Goal: Task Accomplishment & Management: Manage account settings

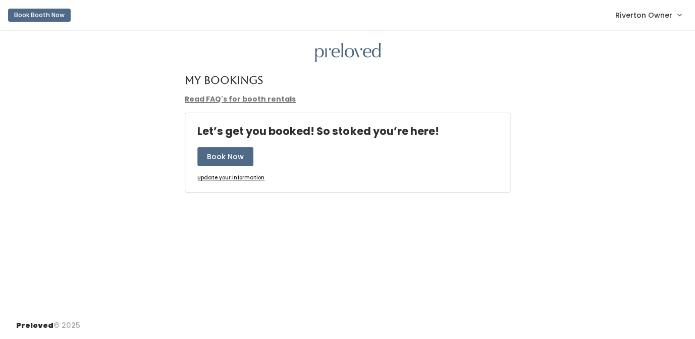
click at [644, 15] on span "Riverton Owner" at bounding box center [643, 15] width 57 height 11
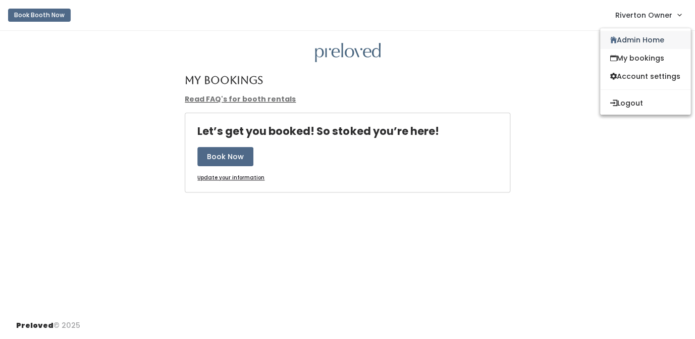
click at [636, 40] on link "Admin Home" at bounding box center [645, 40] width 90 height 18
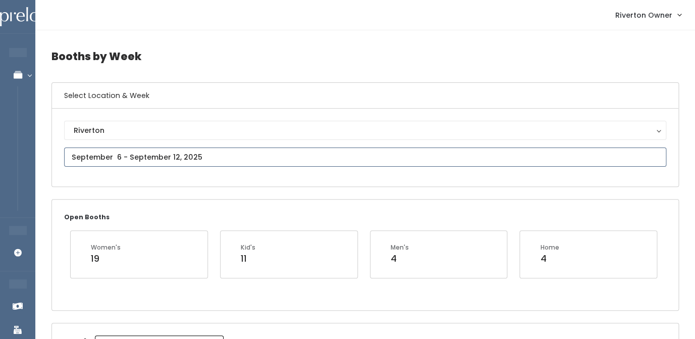
click at [136, 157] on input "text" at bounding box center [365, 156] width 602 height 19
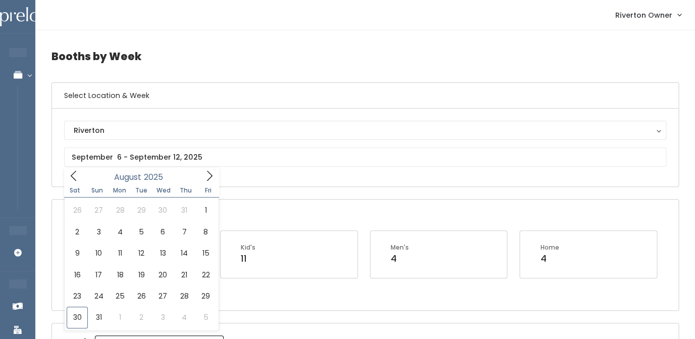
click at [267, 178] on div "Riverton Riverton" at bounding box center [365, 148] width 626 height 78
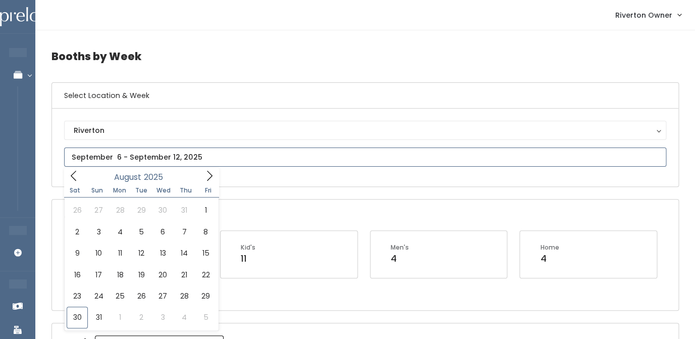
click at [124, 163] on input "text" at bounding box center [365, 156] width 602 height 19
click at [207, 178] on icon at bounding box center [209, 175] width 11 height 11
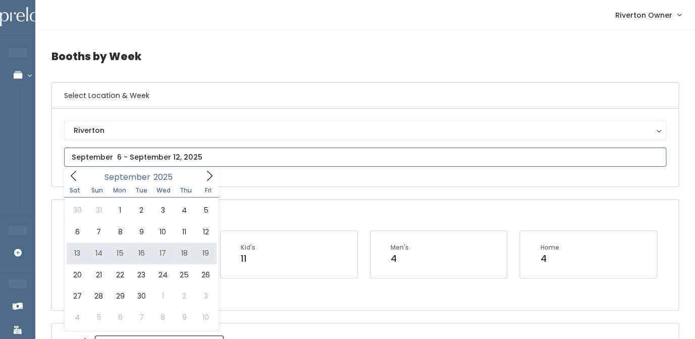
type input "September 13 to September 19"
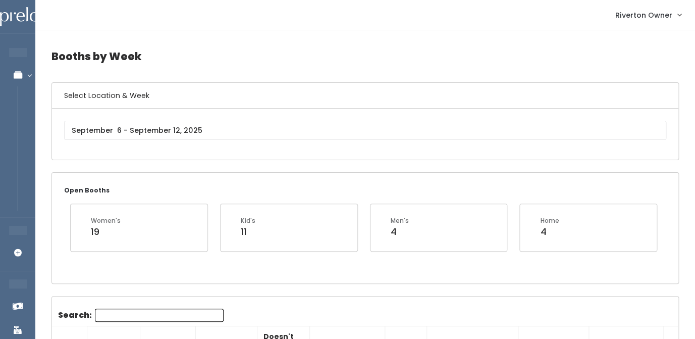
click at [127, 318] on input "Search:" at bounding box center [159, 314] width 129 height 13
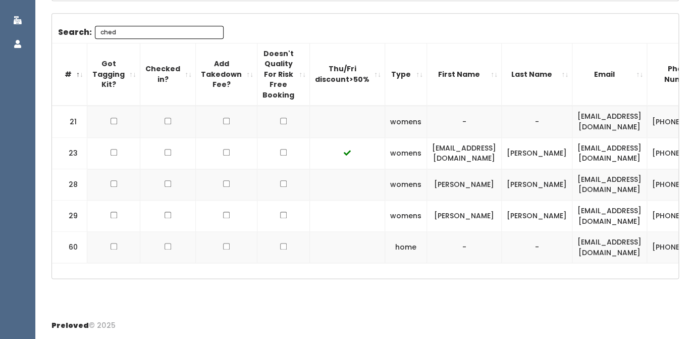
scroll to position [174, 0]
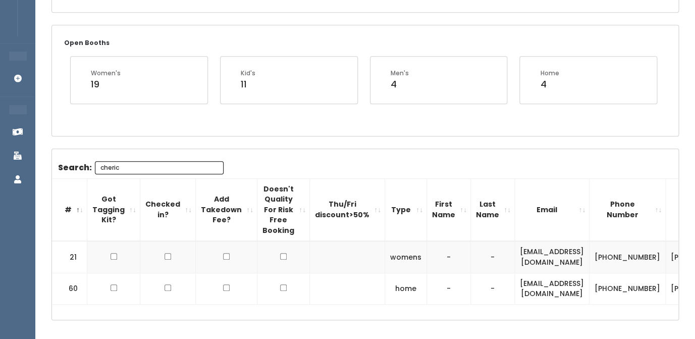
type input "cheric"
click at [529, 261] on td "chericlo11@gmail.com" at bounding box center [552, 257] width 75 height 32
click at [529, 261] on td "[EMAIL_ADDRESS][DOMAIN_NAME]" at bounding box center [552, 257] width 75 height 32
click at [666, 261] on td "cheryllo" at bounding box center [701, 257] width 71 height 32
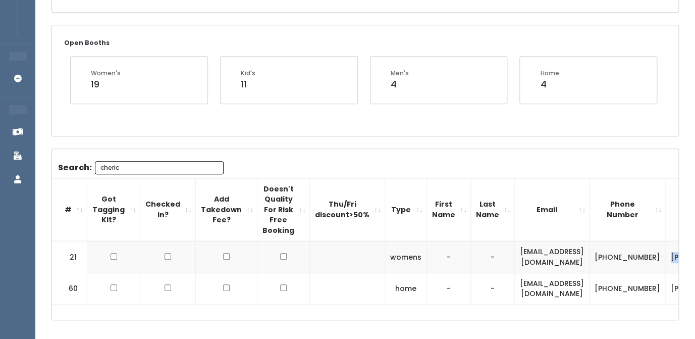
click at [666, 261] on td "cheryllo" at bounding box center [701, 257] width 71 height 32
click at [618, 254] on td "[PHONE_NUMBER]" at bounding box center [627, 257] width 76 height 32
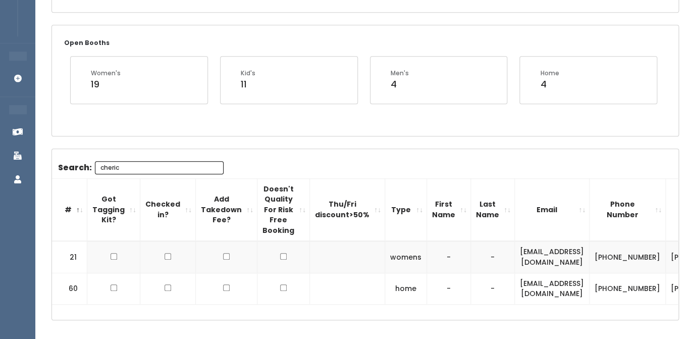
scroll to position [0, 48]
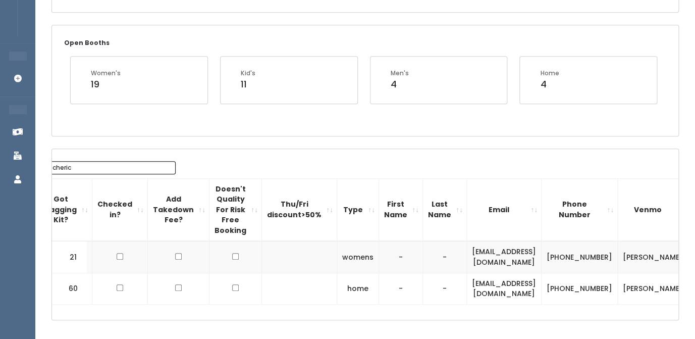
click at [694, 257] on span "button" at bounding box center [707, 257] width 4 height 6
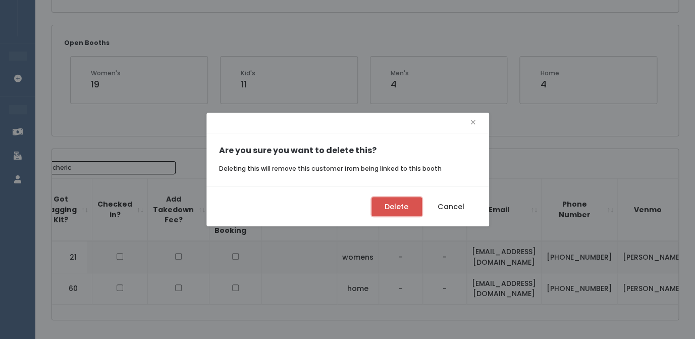
click at [385, 208] on button "Delete" at bounding box center [396, 206] width 50 height 19
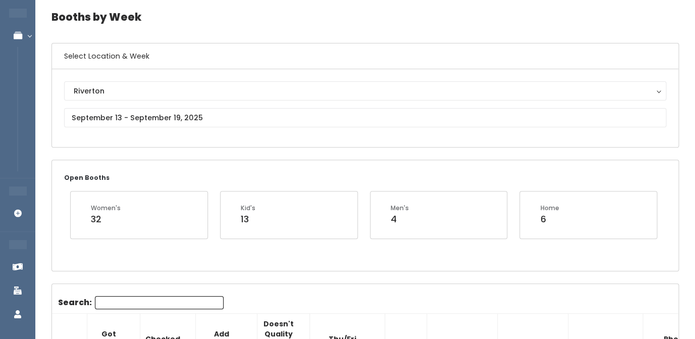
scroll to position [37, 0]
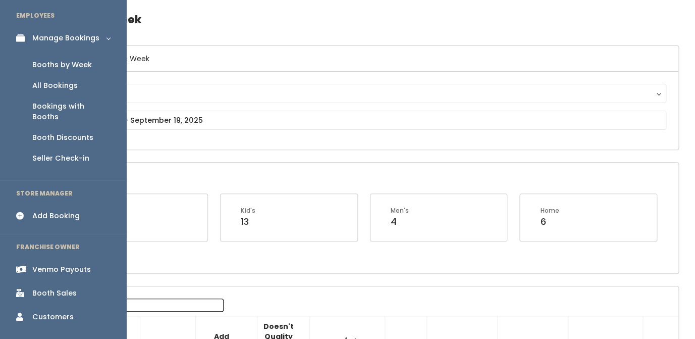
click at [39, 210] on div "Add Booking" at bounding box center [55, 215] width 47 height 11
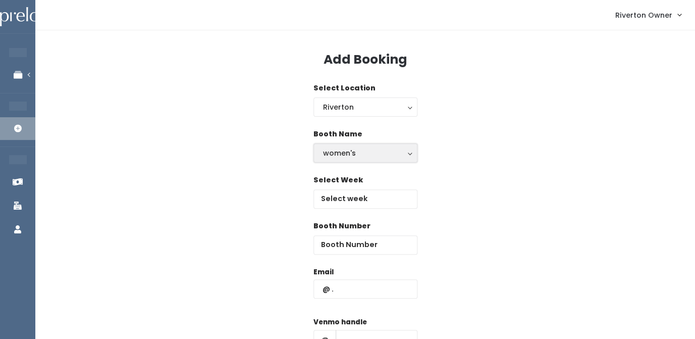
click at [357, 155] on div "women's" at bounding box center [365, 152] width 85 height 11
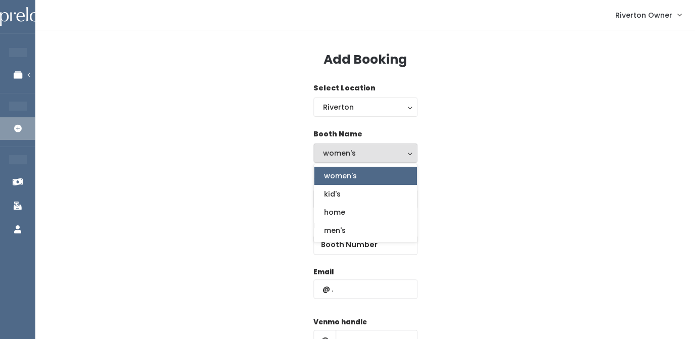
click at [455, 145] on div "Booth Name women's kid's home men's women's women's kid's home men's" at bounding box center [364, 152] width 627 height 46
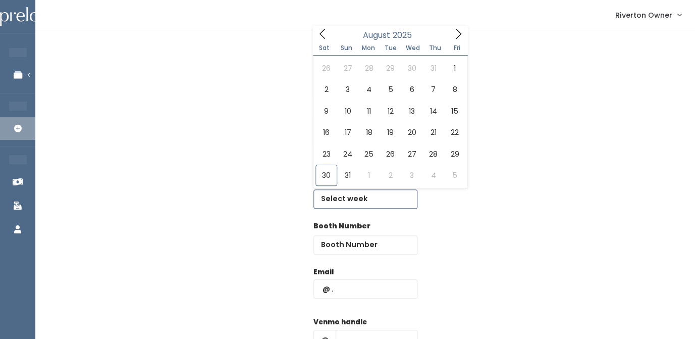
click at [344, 202] on input "text" at bounding box center [365, 198] width 104 height 19
click at [454, 34] on icon at bounding box center [458, 33] width 11 height 11
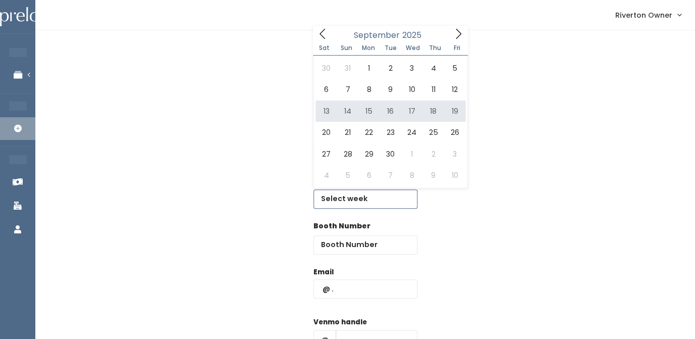
type input "September 13 to September 19"
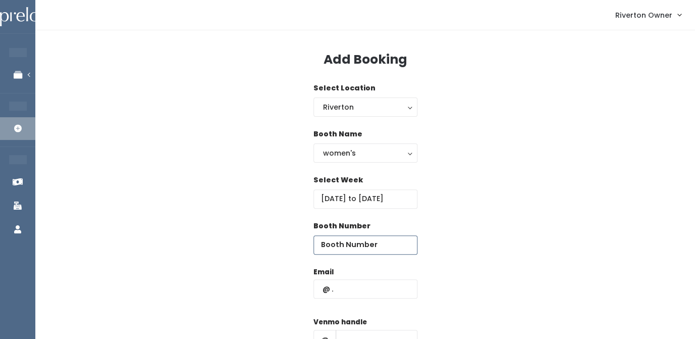
click at [347, 246] on input "number" at bounding box center [365, 244] width 104 height 19
type input "24"
click at [368, 289] on input "text" at bounding box center [365, 288] width 104 height 19
click at [359, 285] on input "text" at bounding box center [365, 288] width 104 height 19
paste input "chericlo11@gmail.com"
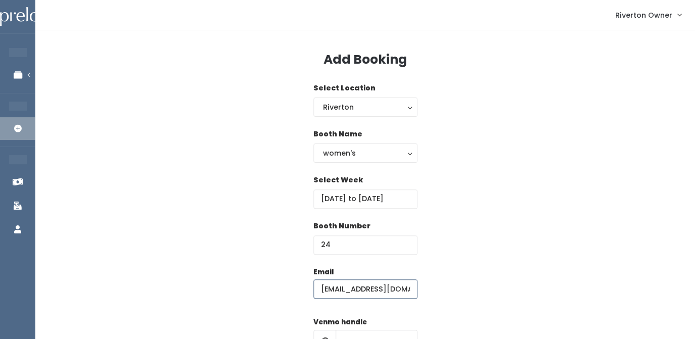
type input "chericlo11@gmail.com"
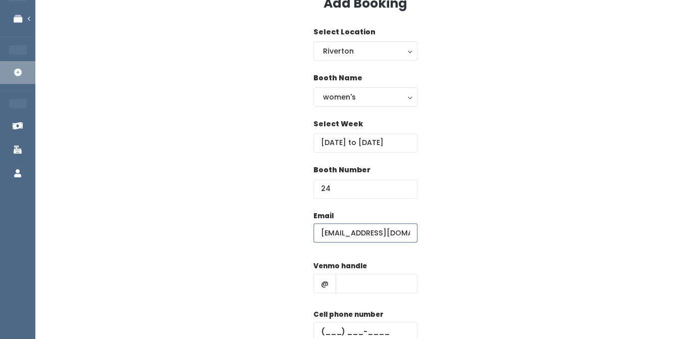
scroll to position [91, 0]
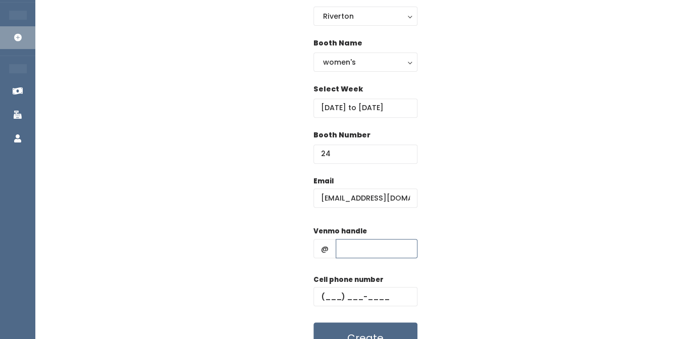
click at [351, 253] on input "text" at bounding box center [377, 248] width 82 height 19
paste input "cheryllo"
type input "cheryllo"
click at [337, 296] on input "text" at bounding box center [365, 296] width 104 height 19
paste input "[PHONE_NUMBER]"
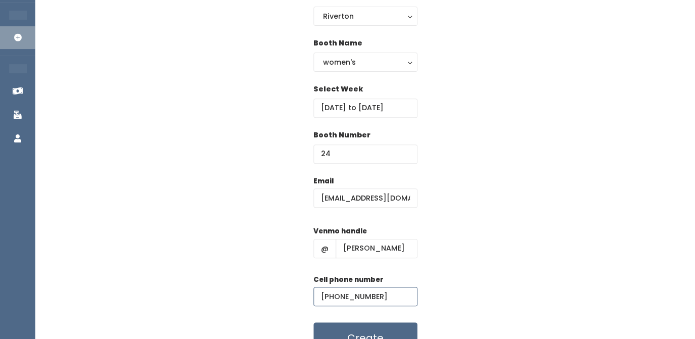
type input "[PHONE_NUMBER]"
click at [479, 256] on div "Email chericlo11@gmail.com Venmo handle @ cheryllo Cell phone number (805) 827-…" at bounding box center [364, 265] width 627 height 178
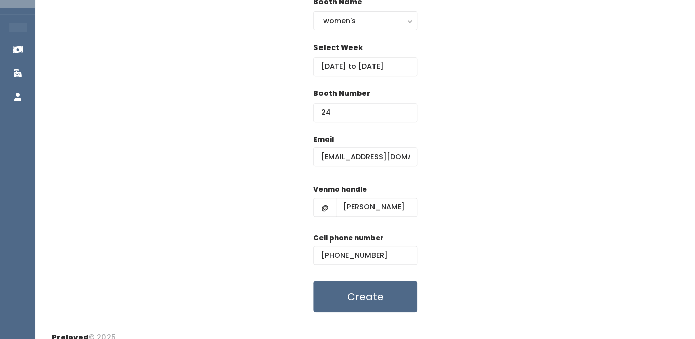
scroll to position [145, 0]
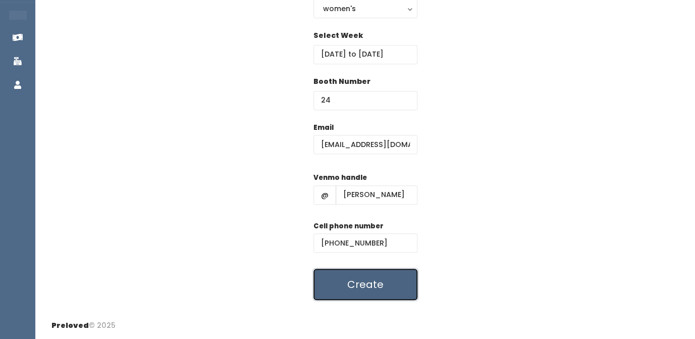
click at [357, 292] on button "Create" at bounding box center [365, 283] width 104 height 31
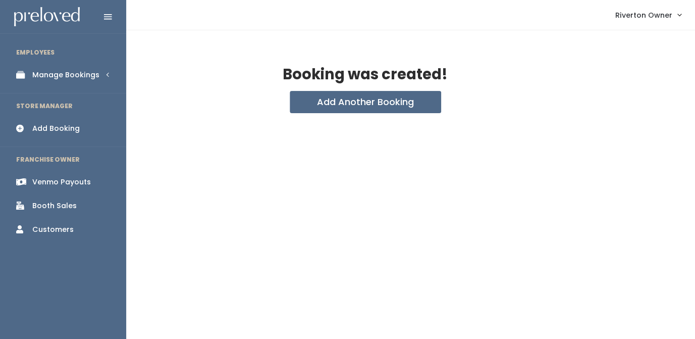
click at [49, 77] on div "Manage Bookings" at bounding box center [65, 75] width 67 height 11
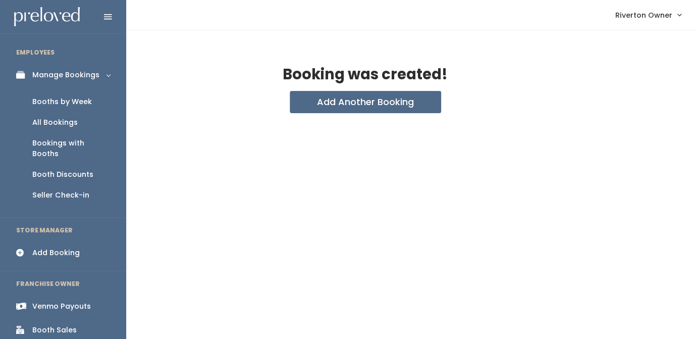
click at [48, 107] on div "Booths by Week" at bounding box center [62, 101] width 60 height 11
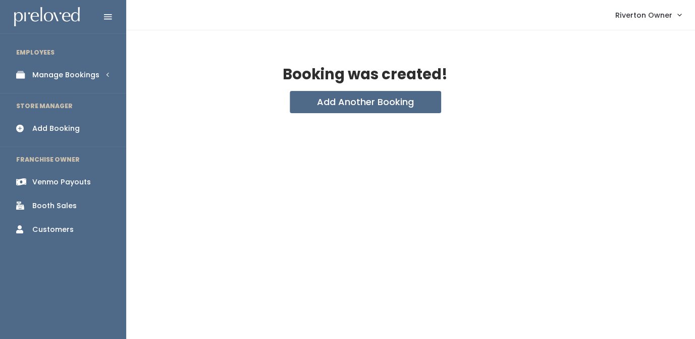
click at [49, 77] on div "Manage Bookings" at bounding box center [65, 75] width 67 height 11
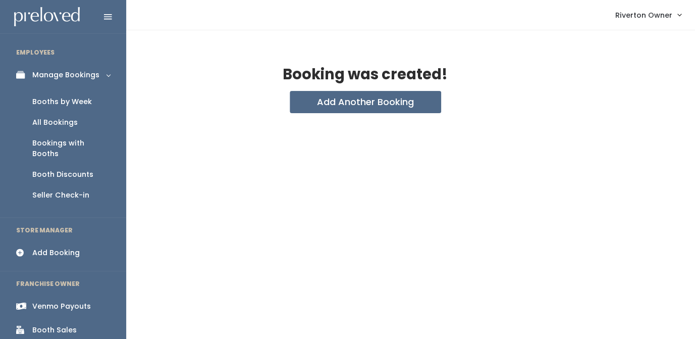
click at [48, 102] on div "Booths by Week" at bounding box center [62, 101] width 60 height 11
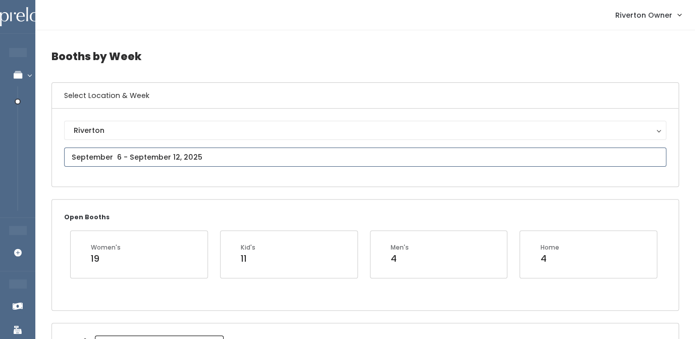
click at [186, 160] on input "text" at bounding box center [365, 156] width 602 height 19
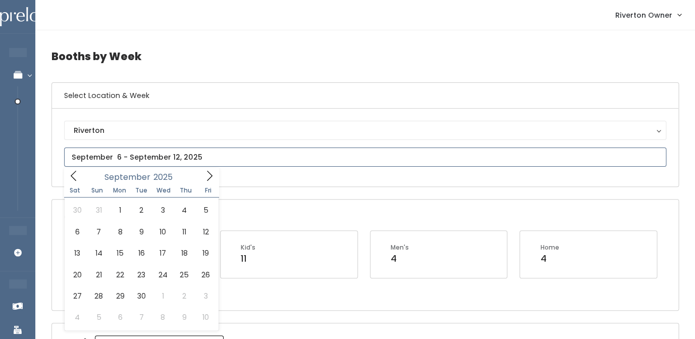
click at [208, 173] on icon at bounding box center [209, 175] width 11 height 11
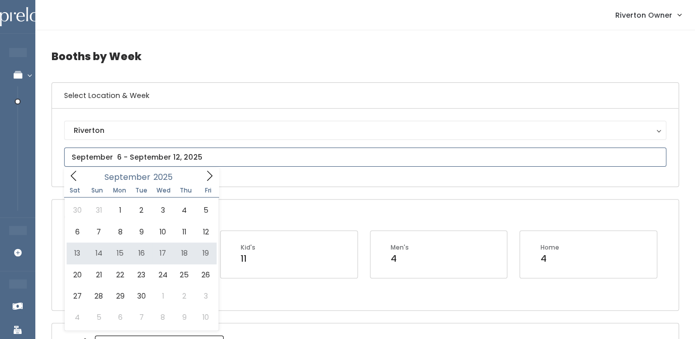
type input "September 13 to September 19"
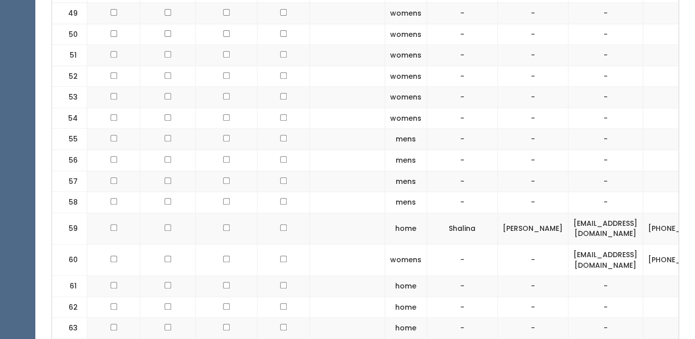
scroll to position [1374, 0]
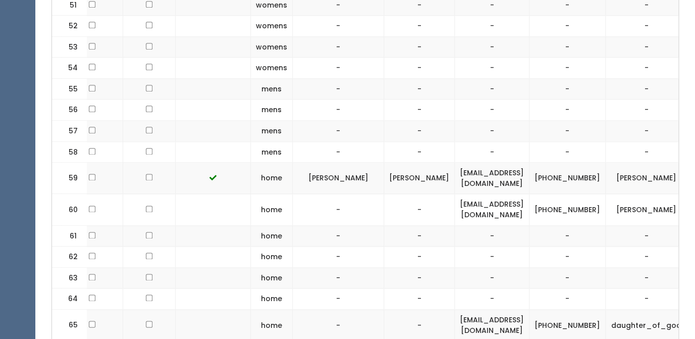
scroll to position [0, 152]
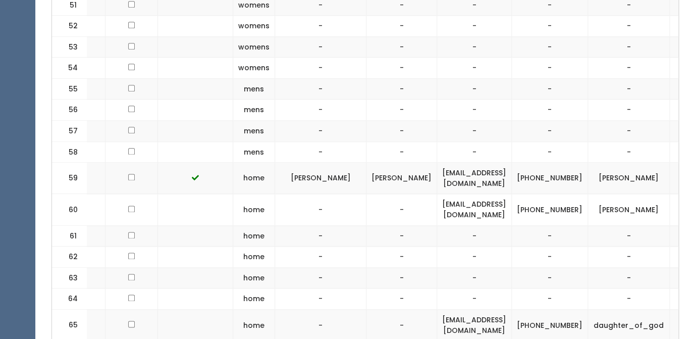
click at [677, 225] on td at bounding box center [692, 235] width 44 height 21
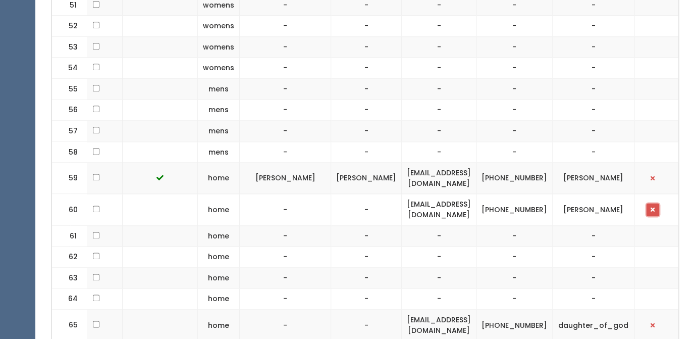
click at [652, 203] on button "button" at bounding box center [652, 209] width 13 height 13
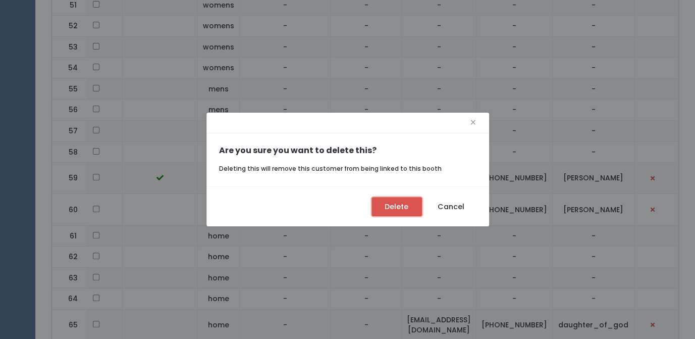
click at [401, 207] on button "Delete" at bounding box center [396, 206] width 50 height 19
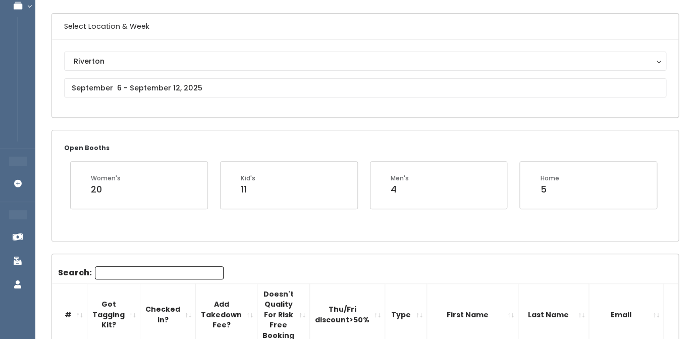
scroll to position [59, 0]
